Goal: Information Seeking & Learning: Find specific fact

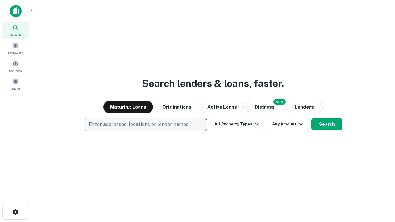
click at [145, 125] on p "Enter addresses, locations or lender names" at bounding box center [139, 124] width 100 height 7
type input "**********"
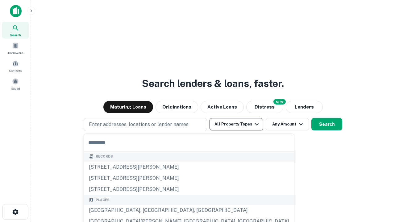
click at [237, 124] on button "All Property Types" at bounding box center [237, 124] width 54 height 12
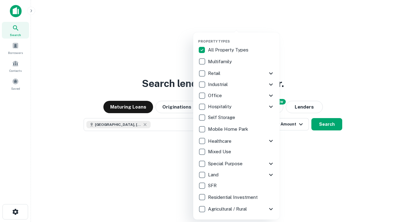
click at [242, 37] on button "button" at bounding box center [241, 37] width 86 height 0
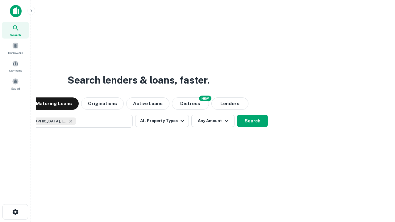
scroll to position [10, 0]
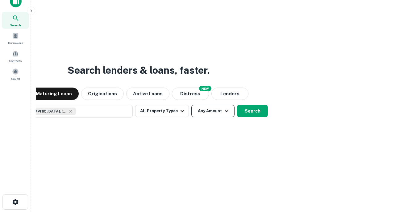
click at [191, 105] on button "Any Amount" at bounding box center [212, 111] width 43 height 12
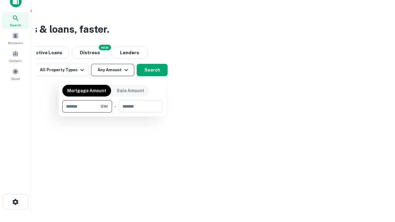
type input "*******"
click at [113, 113] on button "button" at bounding box center [112, 113] width 101 height 0
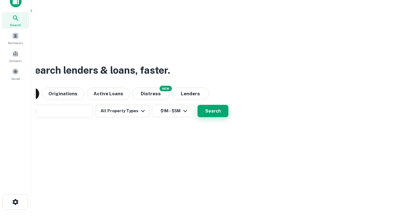
click at [198, 105] on button "Search" at bounding box center [213, 111] width 31 height 12
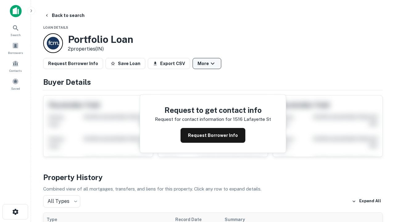
click at [207, 64] on button "More" at bounding box center [207, 63] width 29 height 11
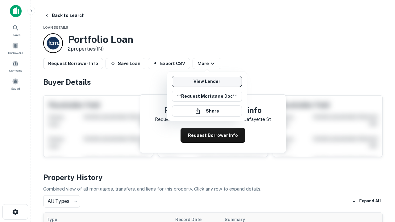
click at [207, 82] on link "View Lender" at bounding box center [207, 81] width 70 height 11
